Goal: Transaction & Acquisition: Purchase product/service

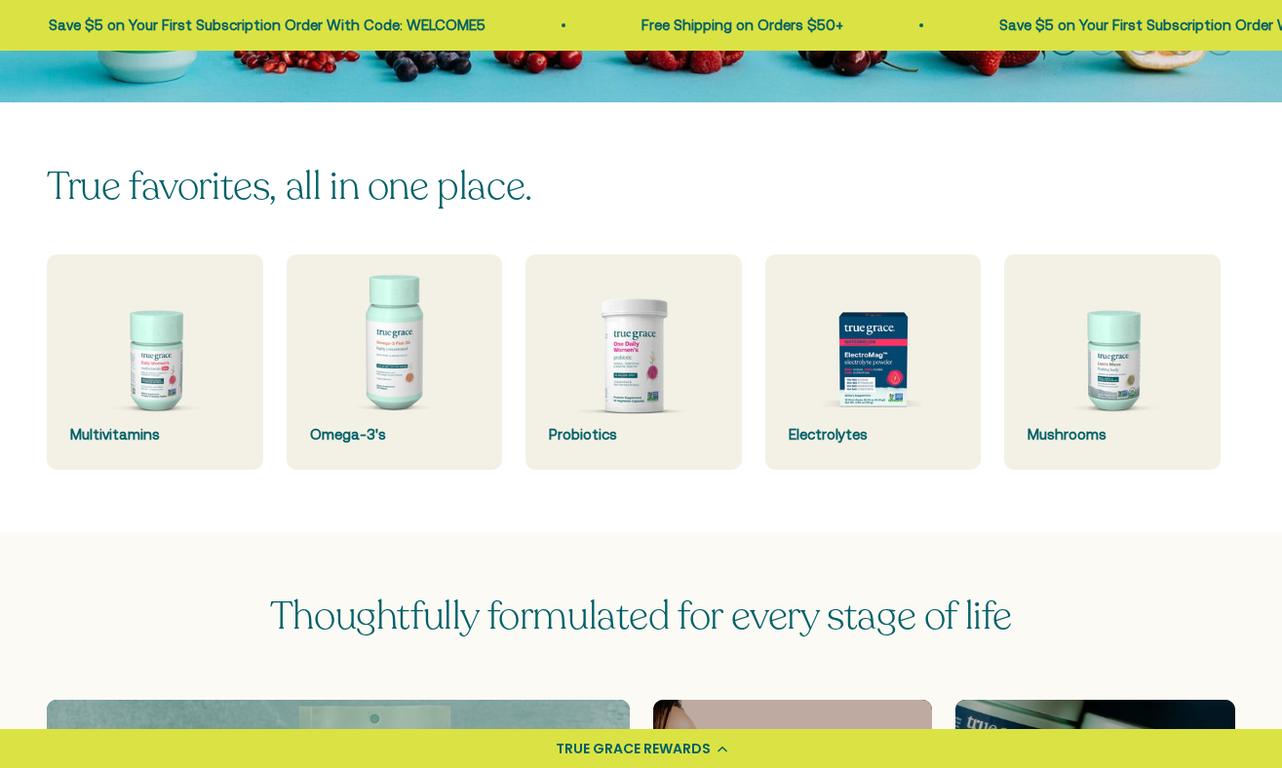
scroll to position [397, 0]
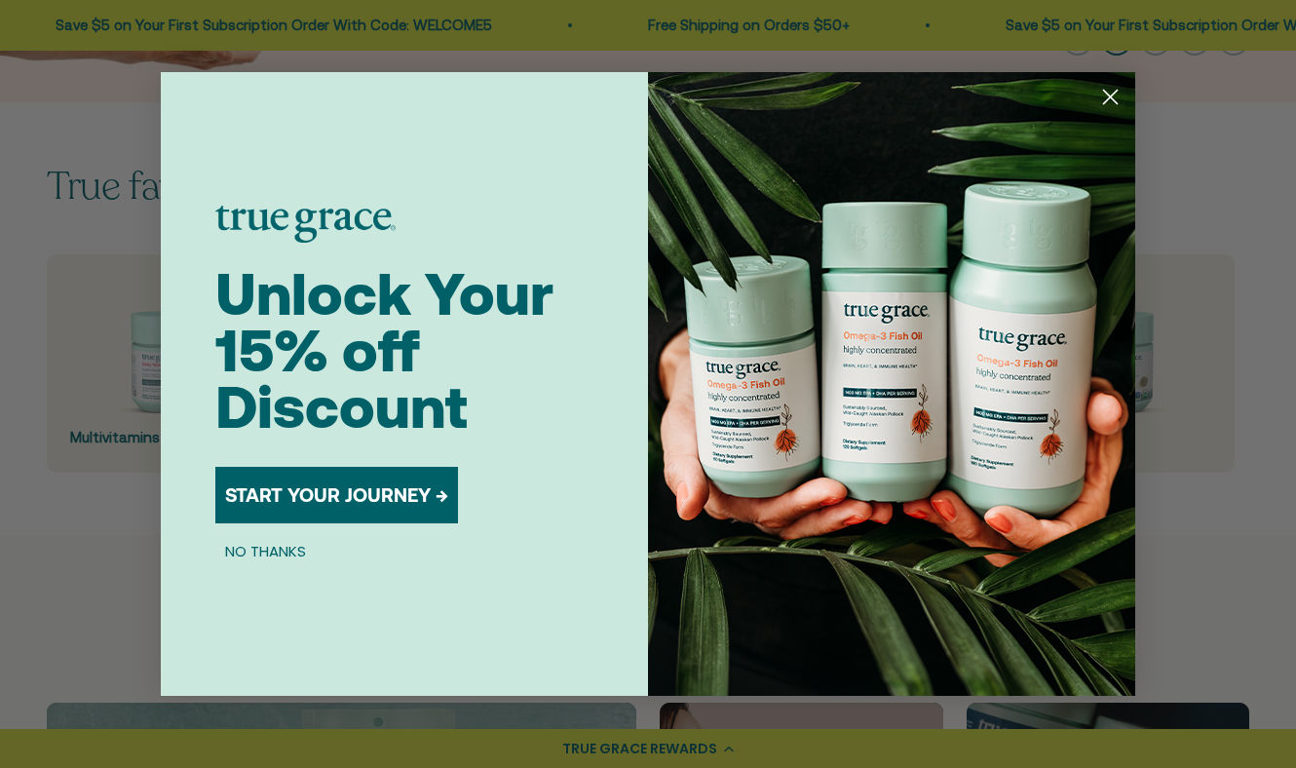
click at [1107, 98] on circle "Close dialog" at bounding box center [1111, 97] width 32 height 32
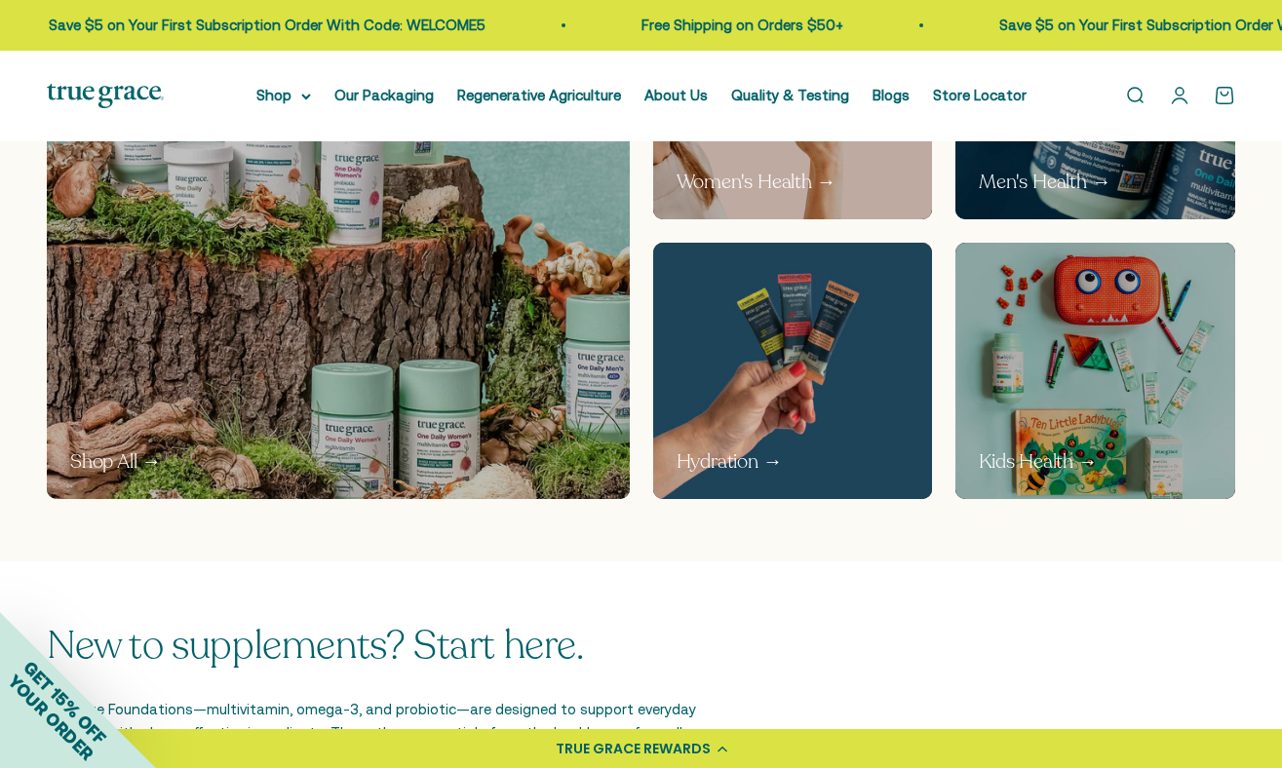
scroll to position [1140, 0]
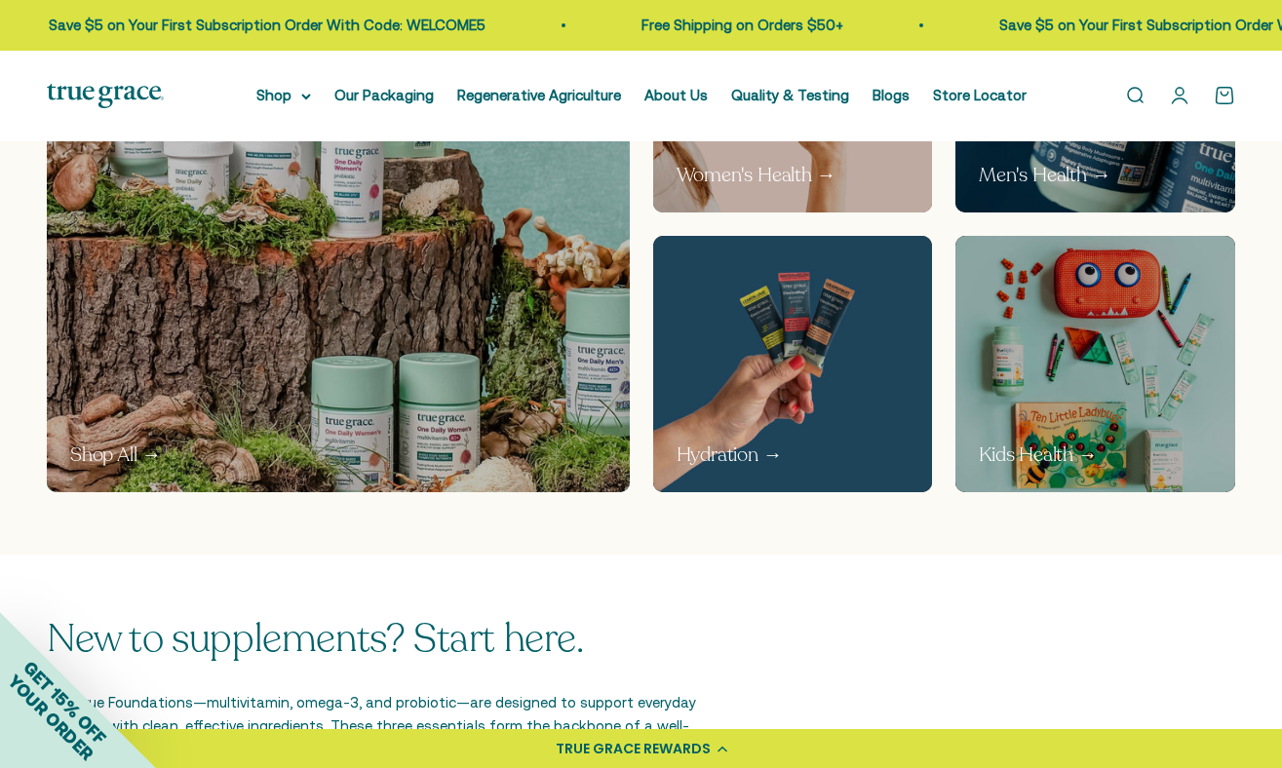
click at [733, 184] on p "Women's Health →" at bounding box center [756, 175] width 160 height 27
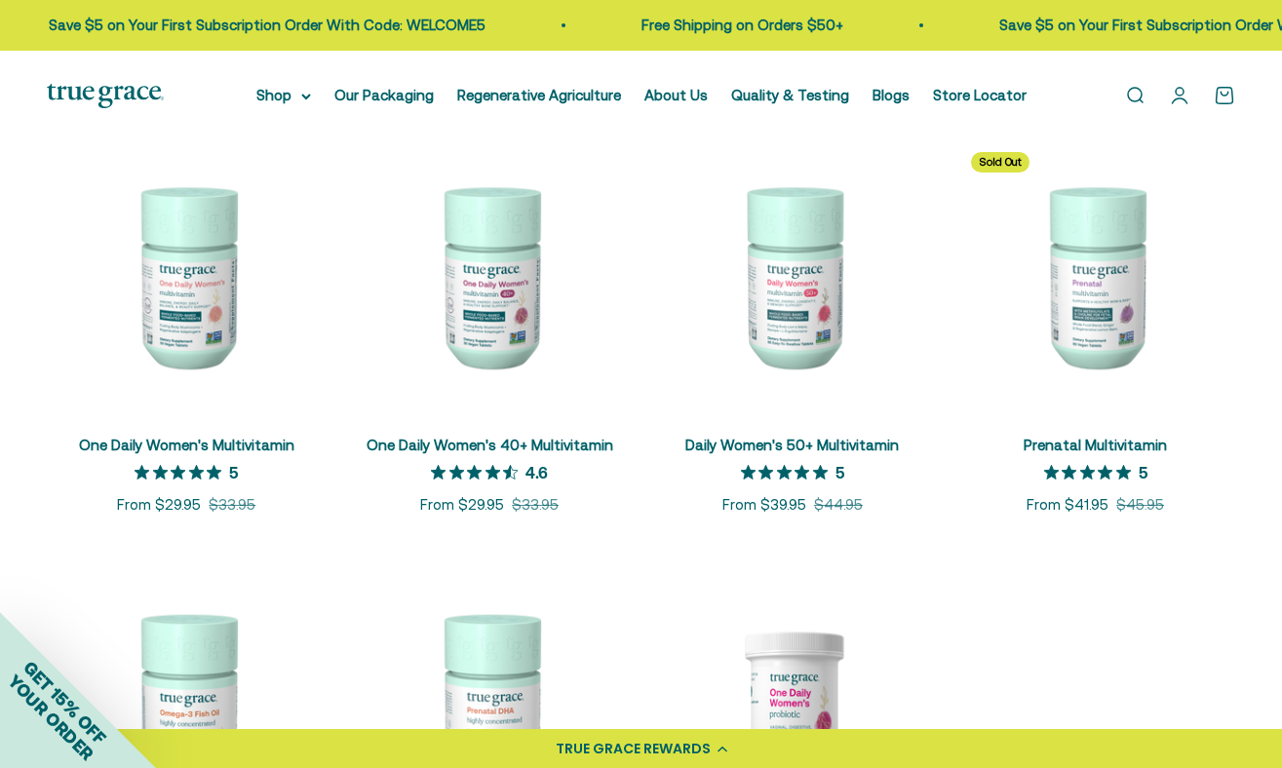
scroll to position [356, 0]
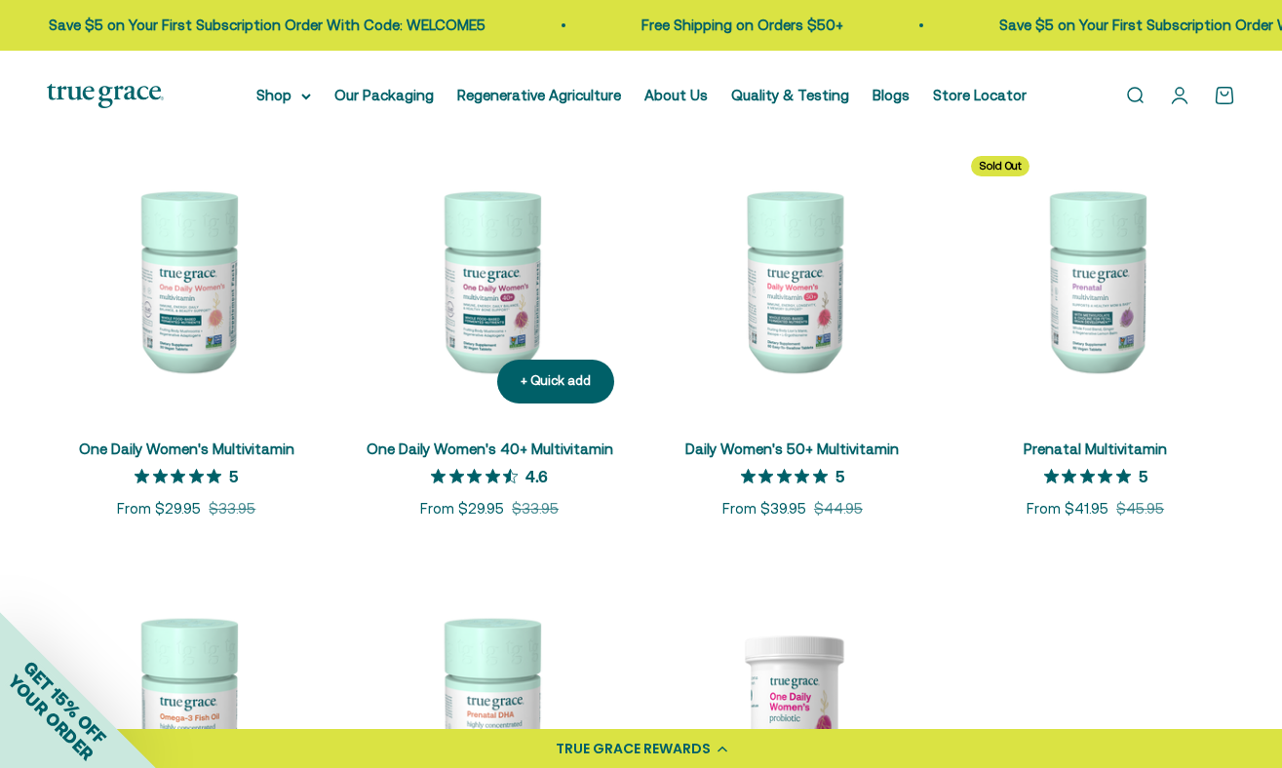
click at [500, 240] on img at bounding box center [490, 280] width 280 height 280
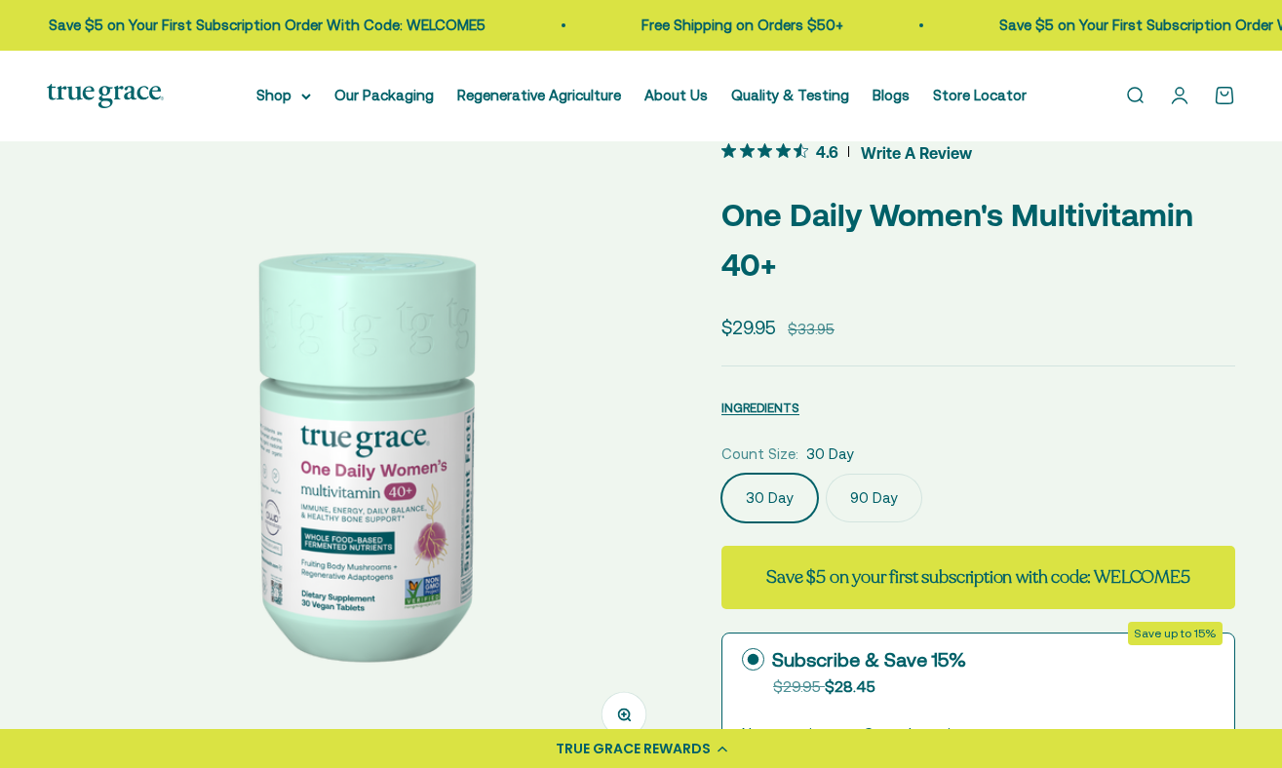
scroll to position [53, 0]
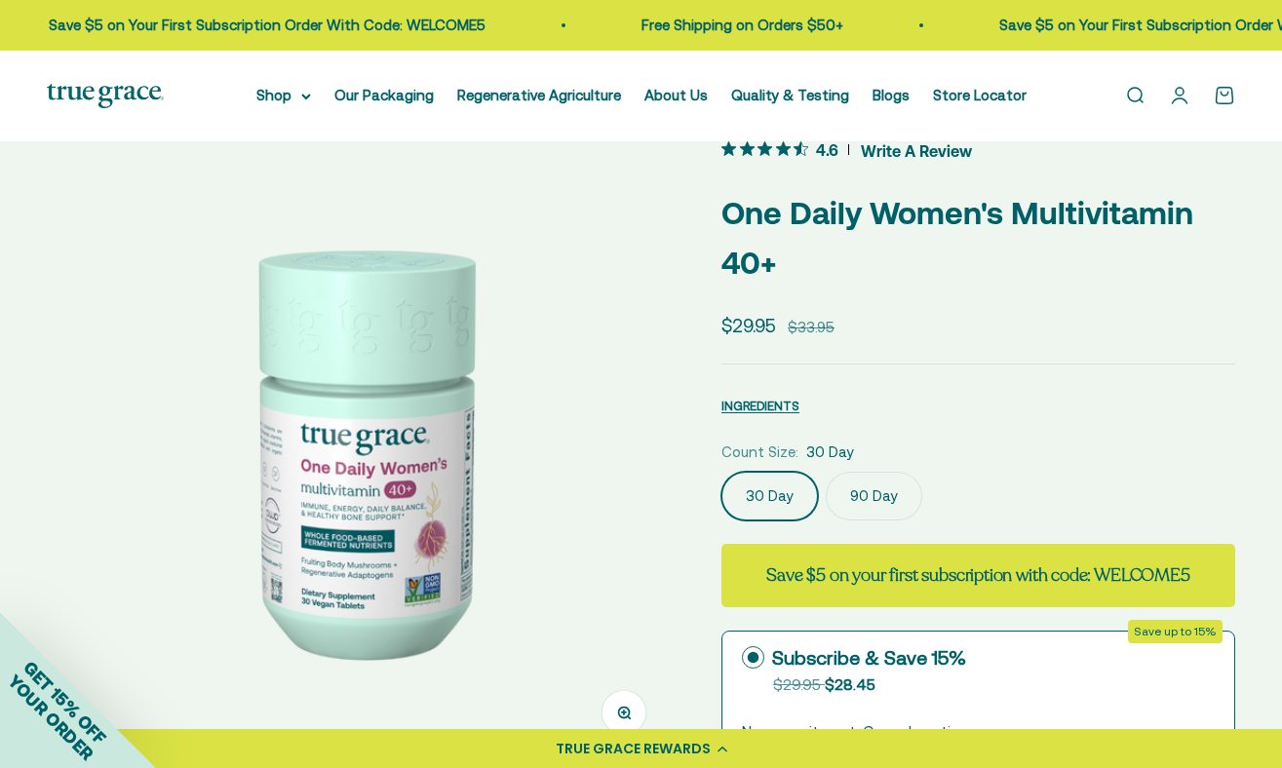
click at [871, 488] on label "90 Day" at bounding box center [874, 496] width 96 height 49
click at [721, 472] on input "90 Day" at bounding box center [720, 471] width 1 height 1
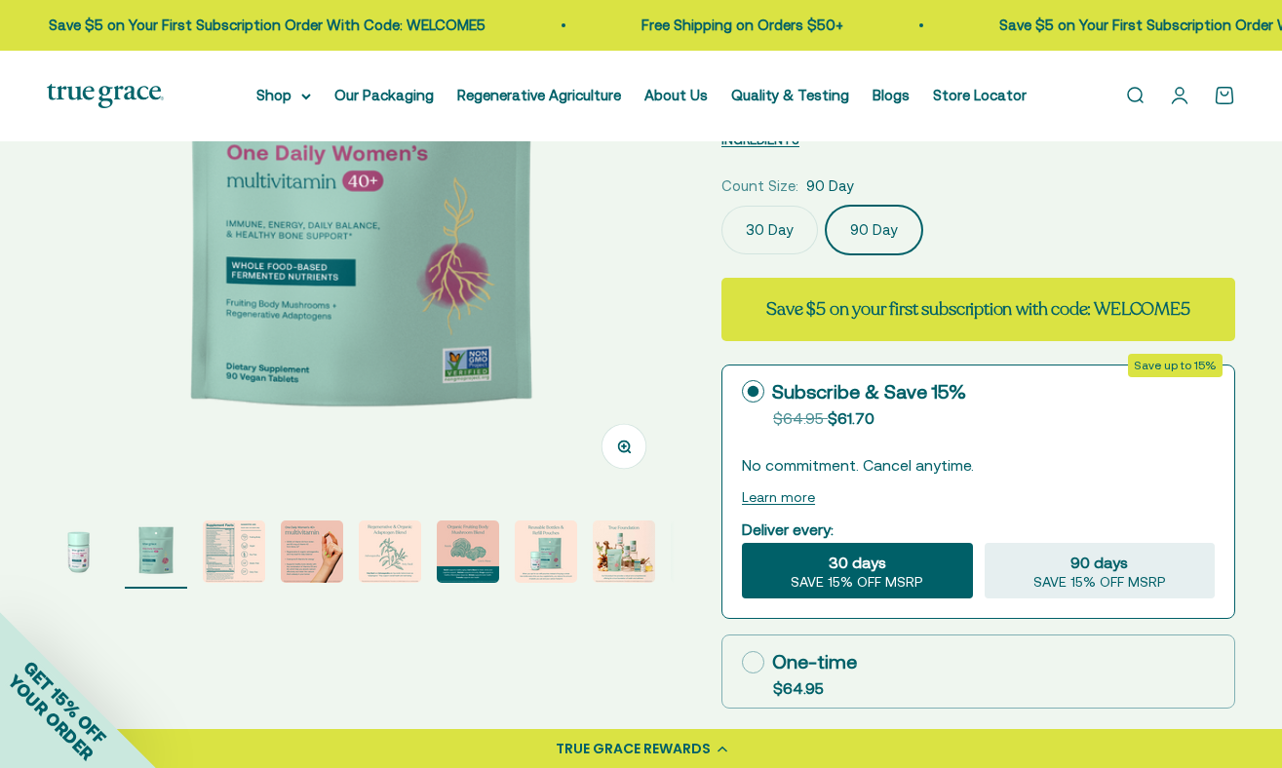
scroll to position [317, 0]
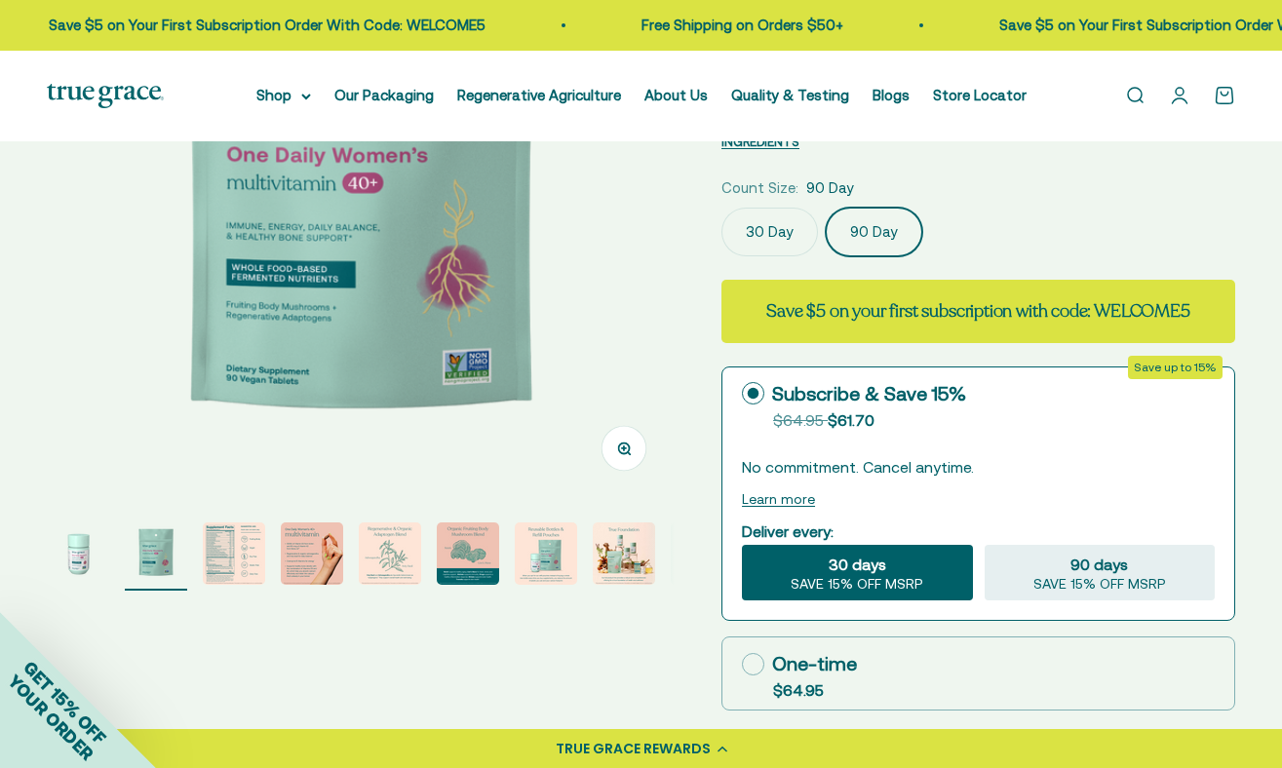
click at [234, 555] on img "Go to item 3" at bounding box center [234, 553] width 62 height 62
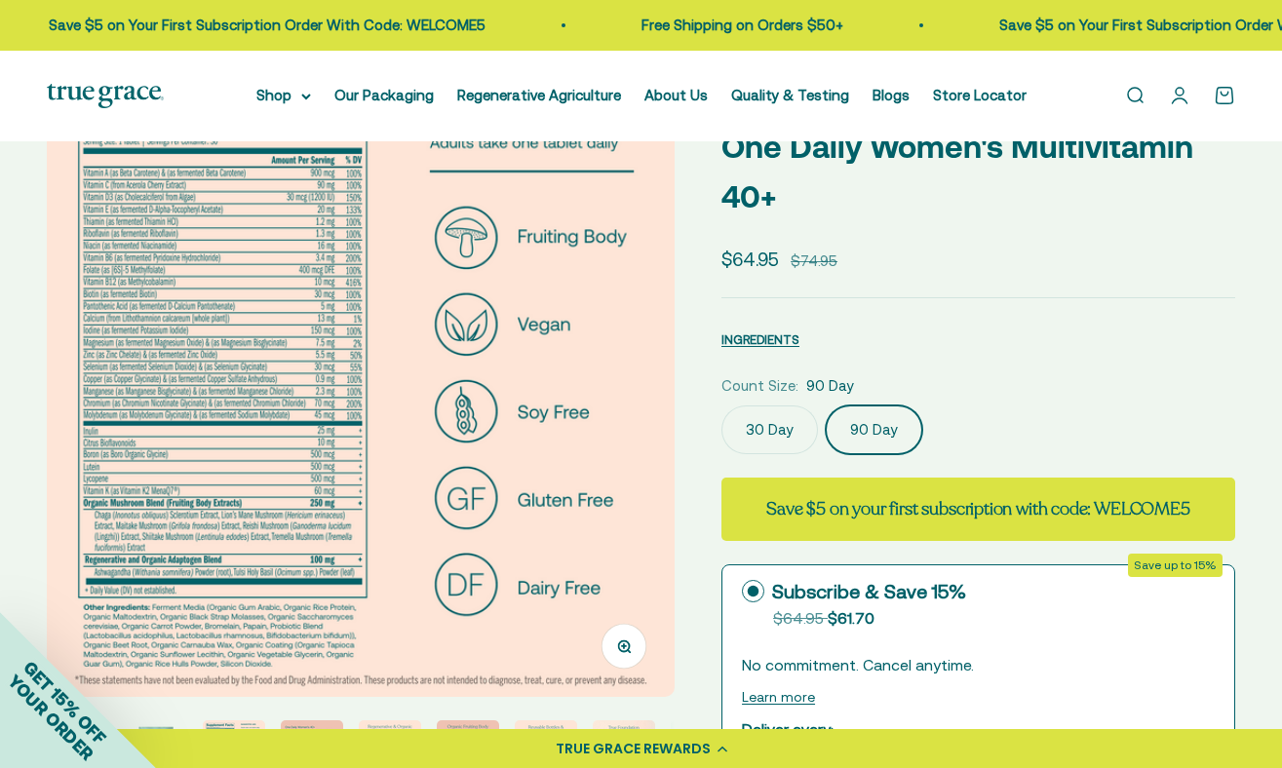
scroll to position [111, 0]
